Goal: Transaction & Acquisition: Purchase product/service

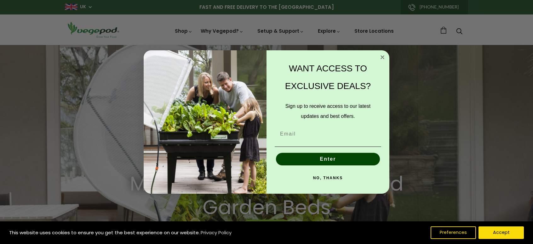
scroll to position [0, 384]
click at [382, 57] on icon "Close dialog" at bounding box center [382, 57] width 3 height 3
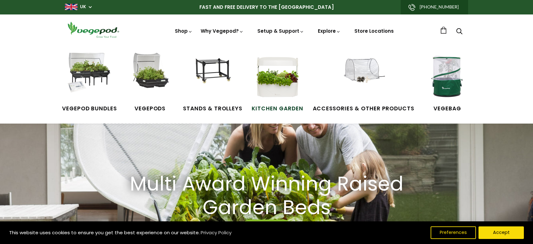
scroll to position [0, 1536]
click at [87, 69] on img at bounding box center [89, 76] width 47 height 47
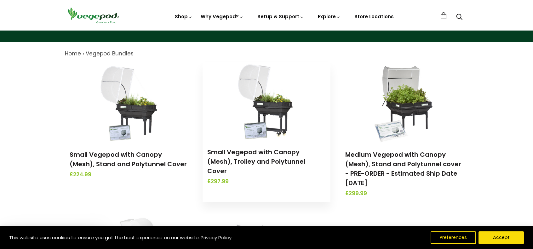
scroll to position [54, 0]
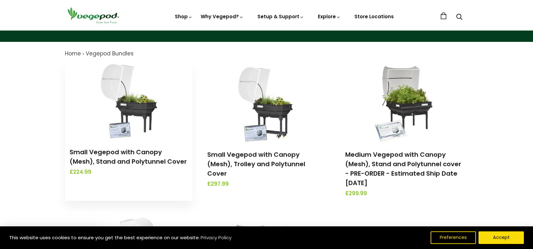
click at [136, 110] on img at bounding box center [129, 101] width 66 height 79
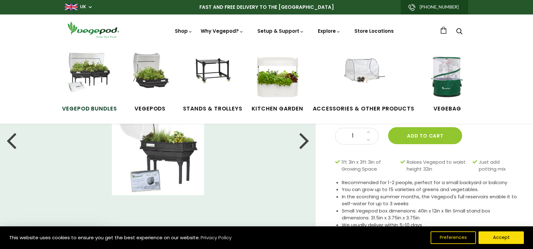
click at [88, 73] on img at bounding box center [89, 76] width 47 height 47
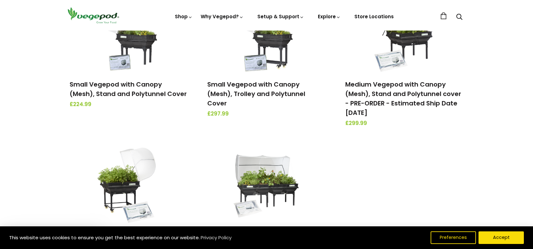
scroll to position [125, 0]
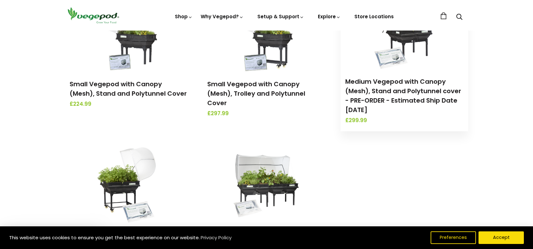
click at [403, 42] on img at bounding box center [404, 30] width 66 height 79
